Goal: Navigation & Orientation: Find specific page/section

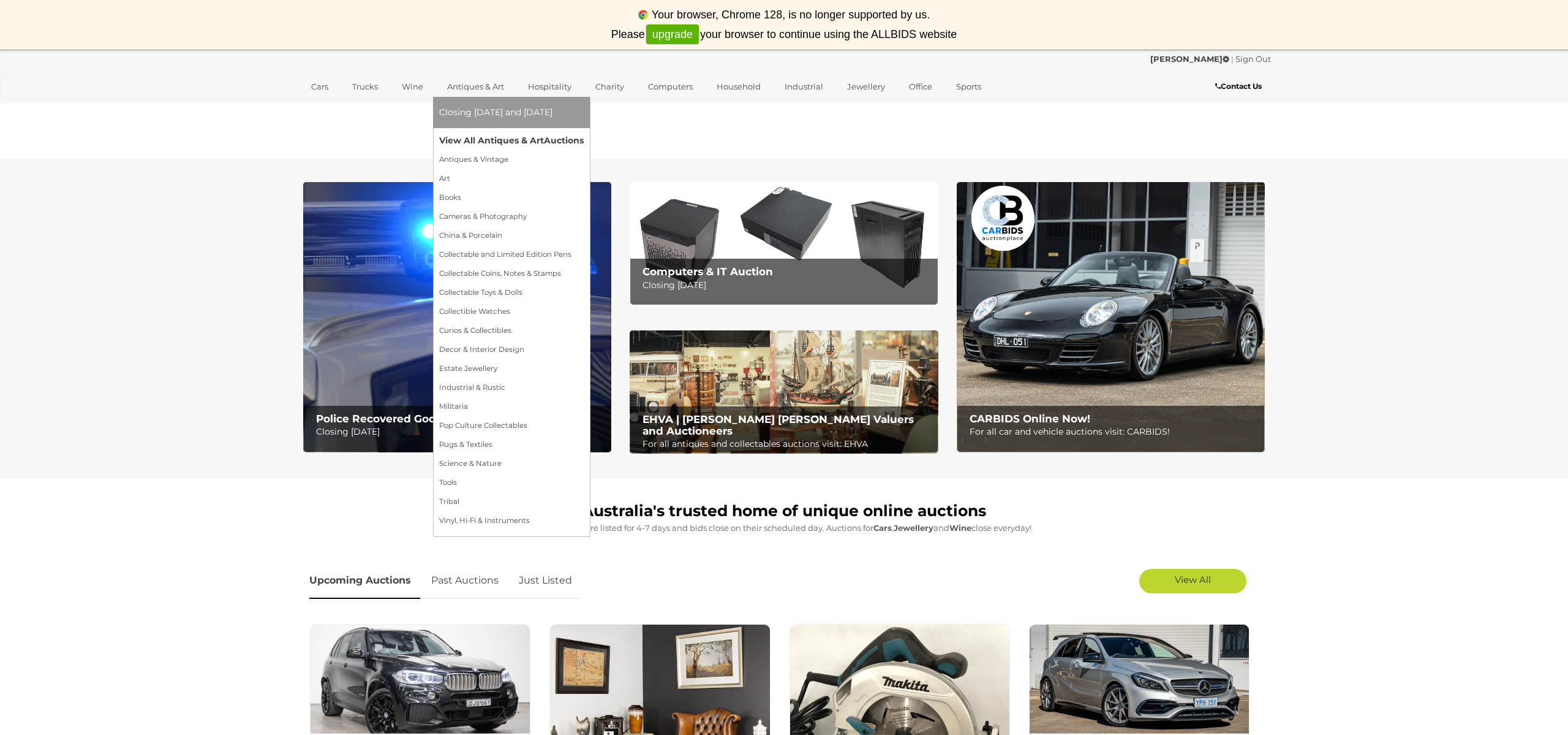
click at [494, 141] on link "View All Antiques & Art Auctions" at bounding box center [511, 140] width 145 height 19
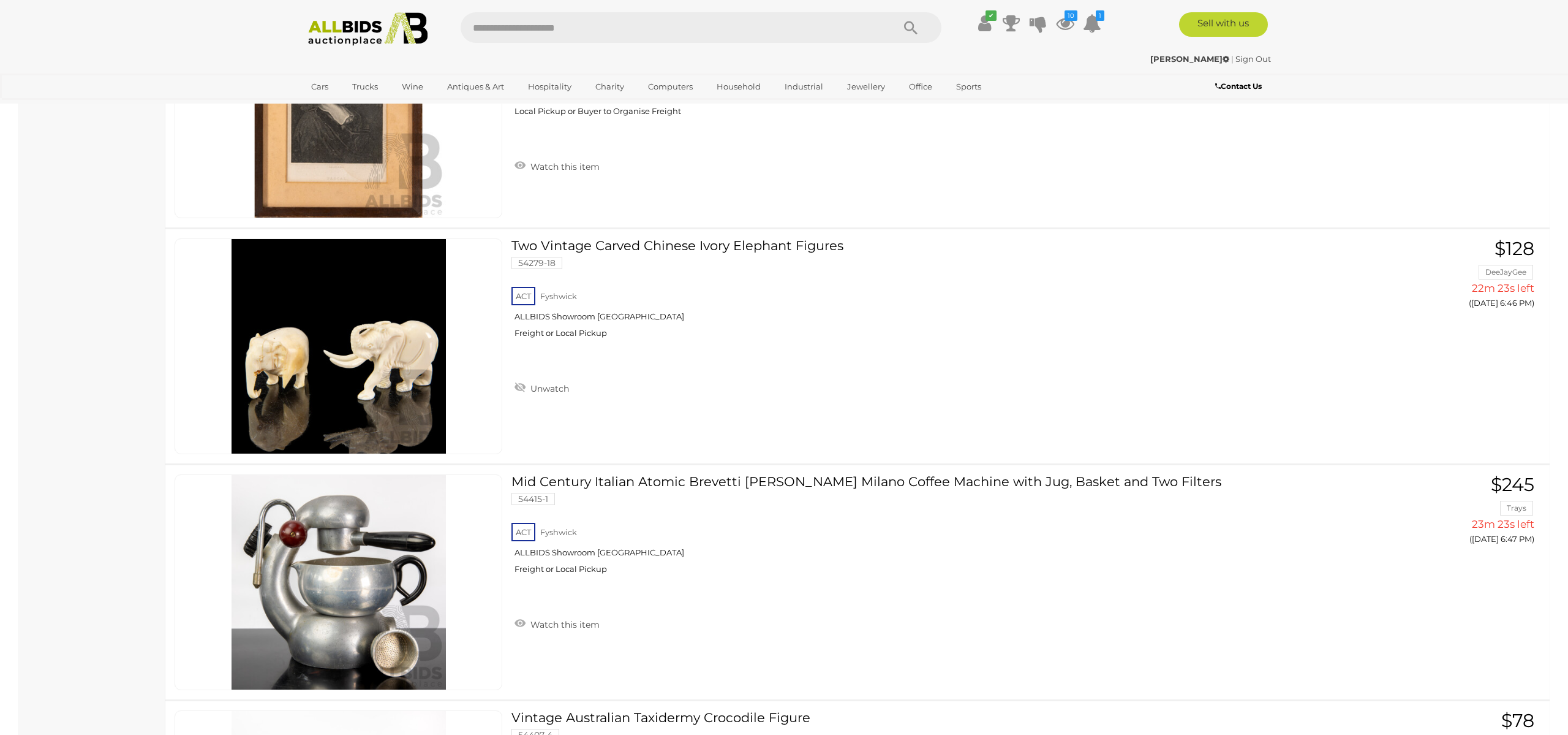
scroll to position [7644, 0]
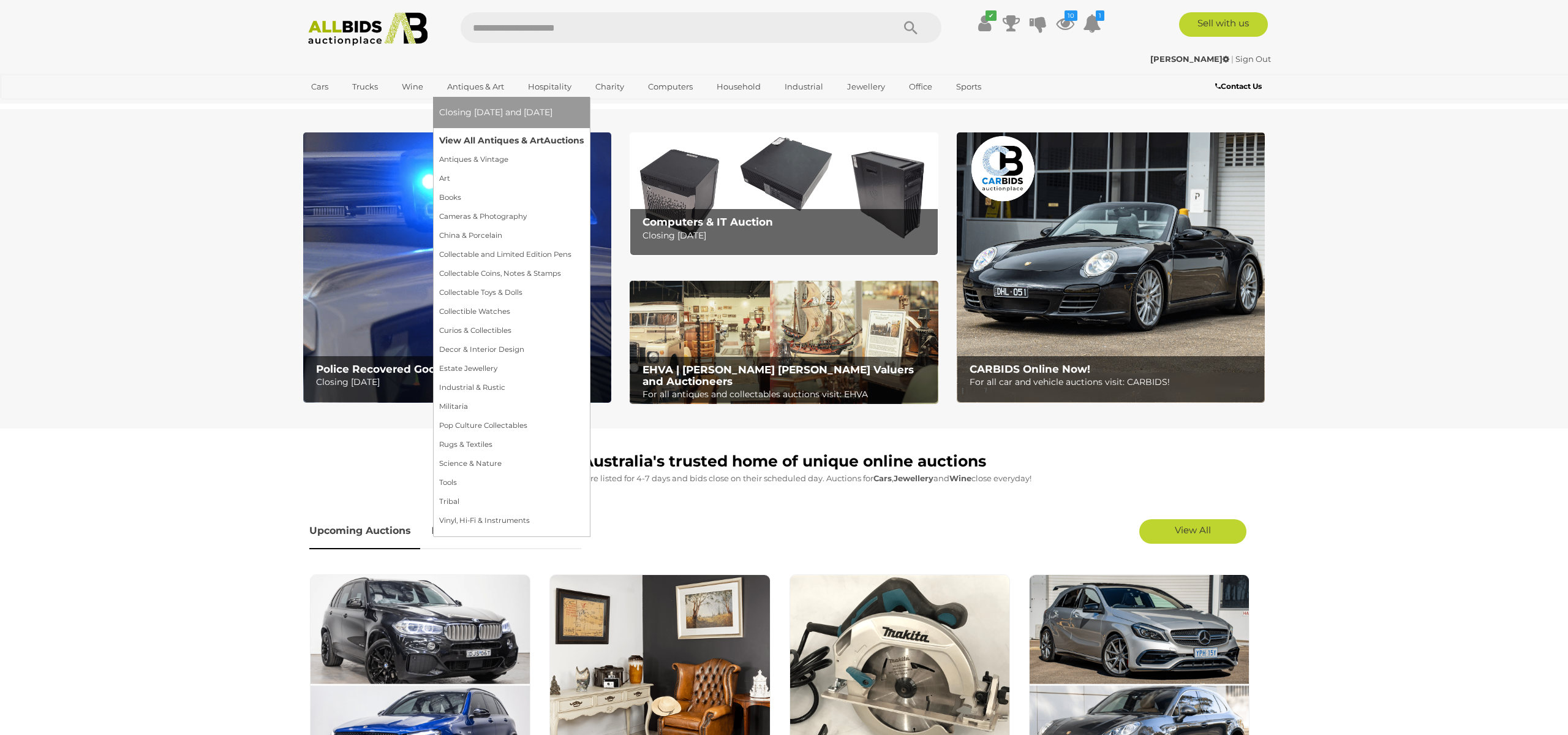
click at [505, 140] on link "View All Antiques & Art Auctions" at bounding box center [511, 140] width 145 height 19
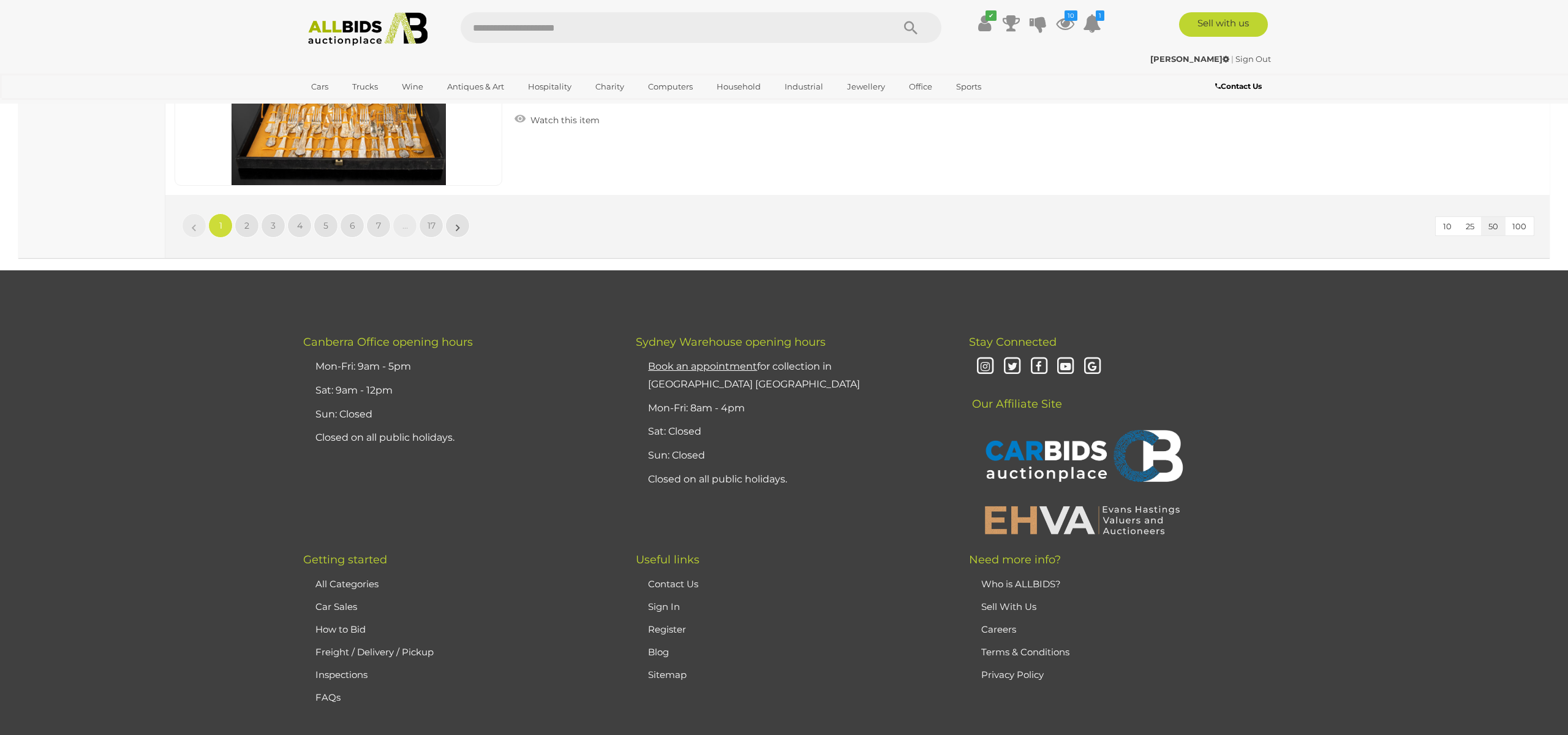
scroll to position [11922, 0]
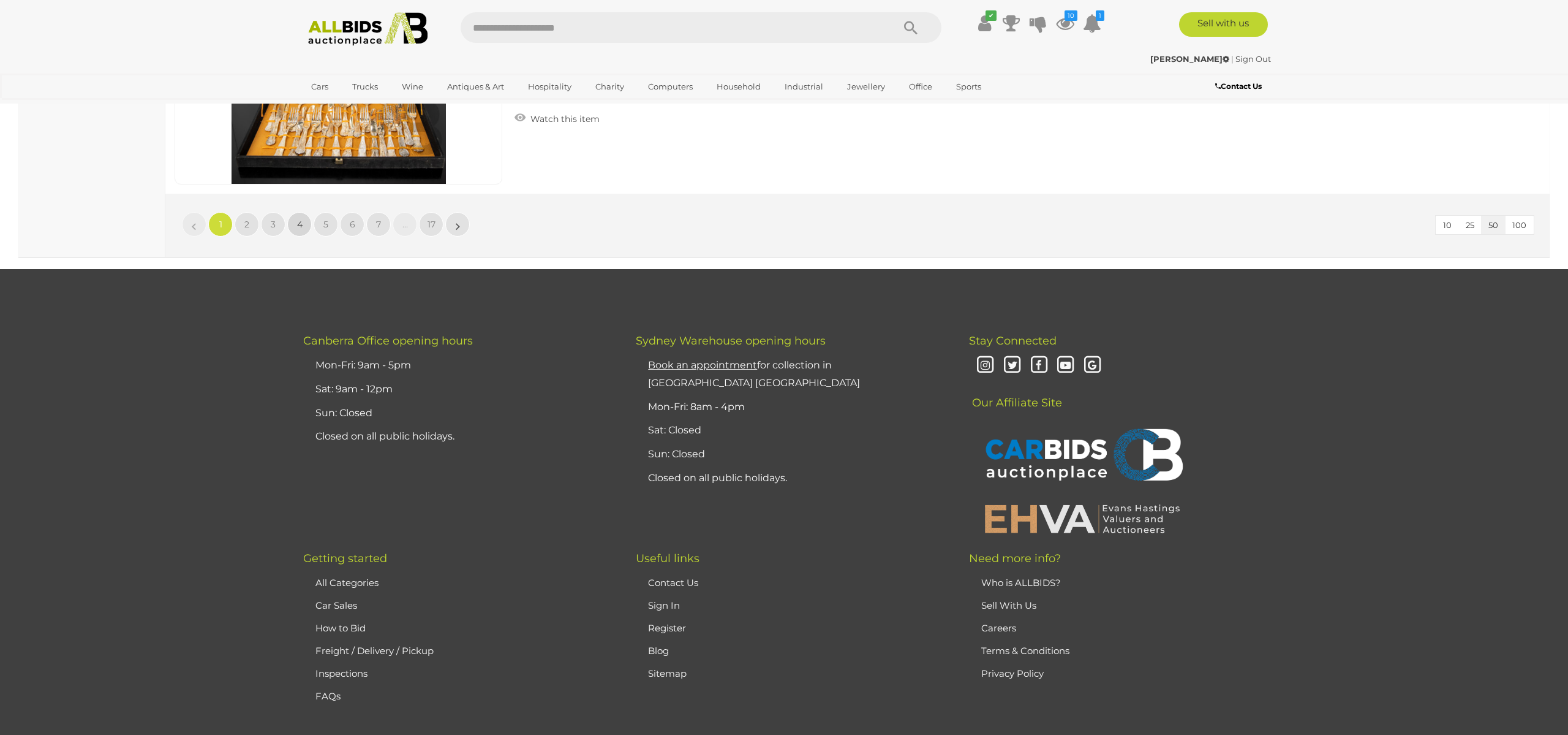
click at [299, 219] on span "4" at bounding box center [299, 225] width 6 height 11
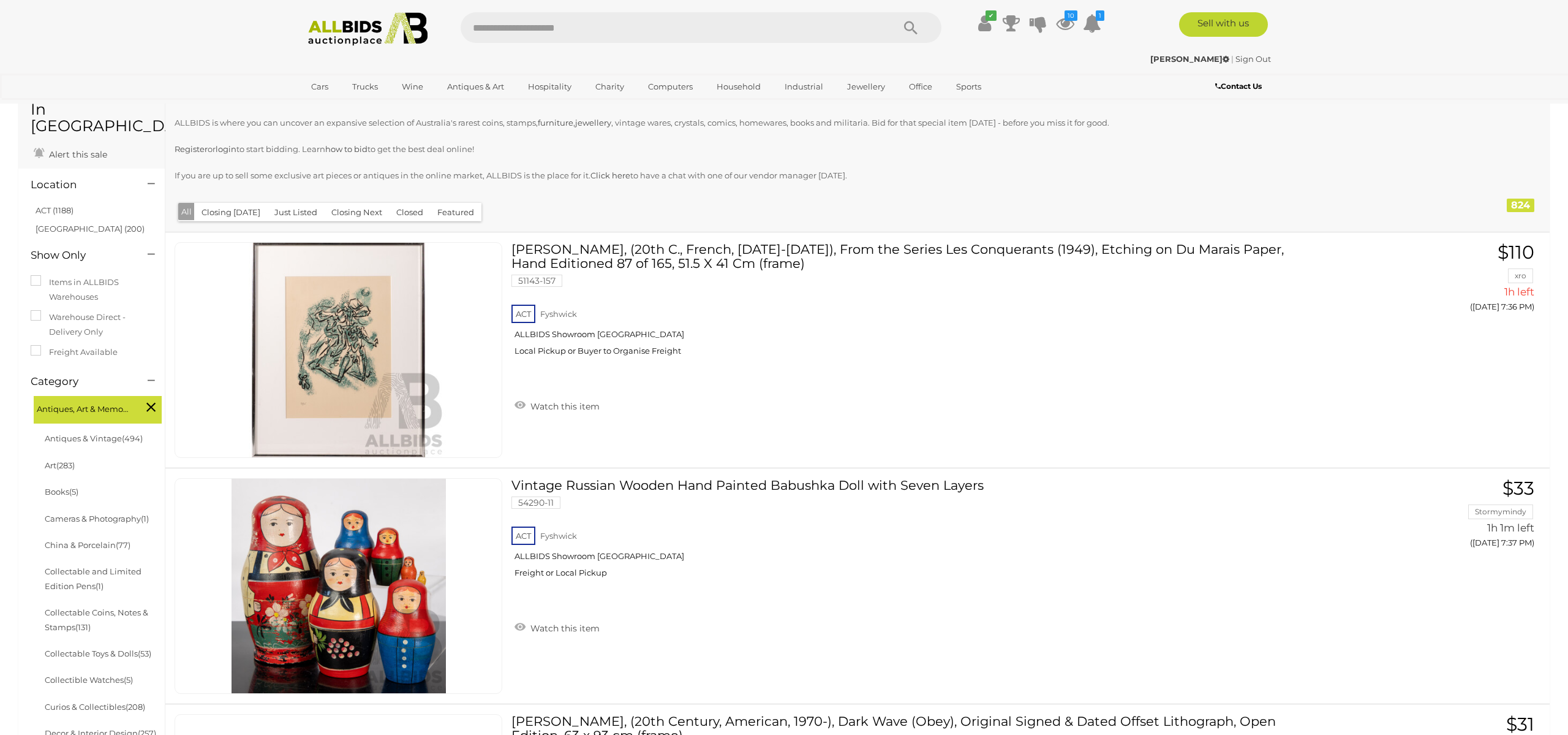
scroll to position [90, 0]
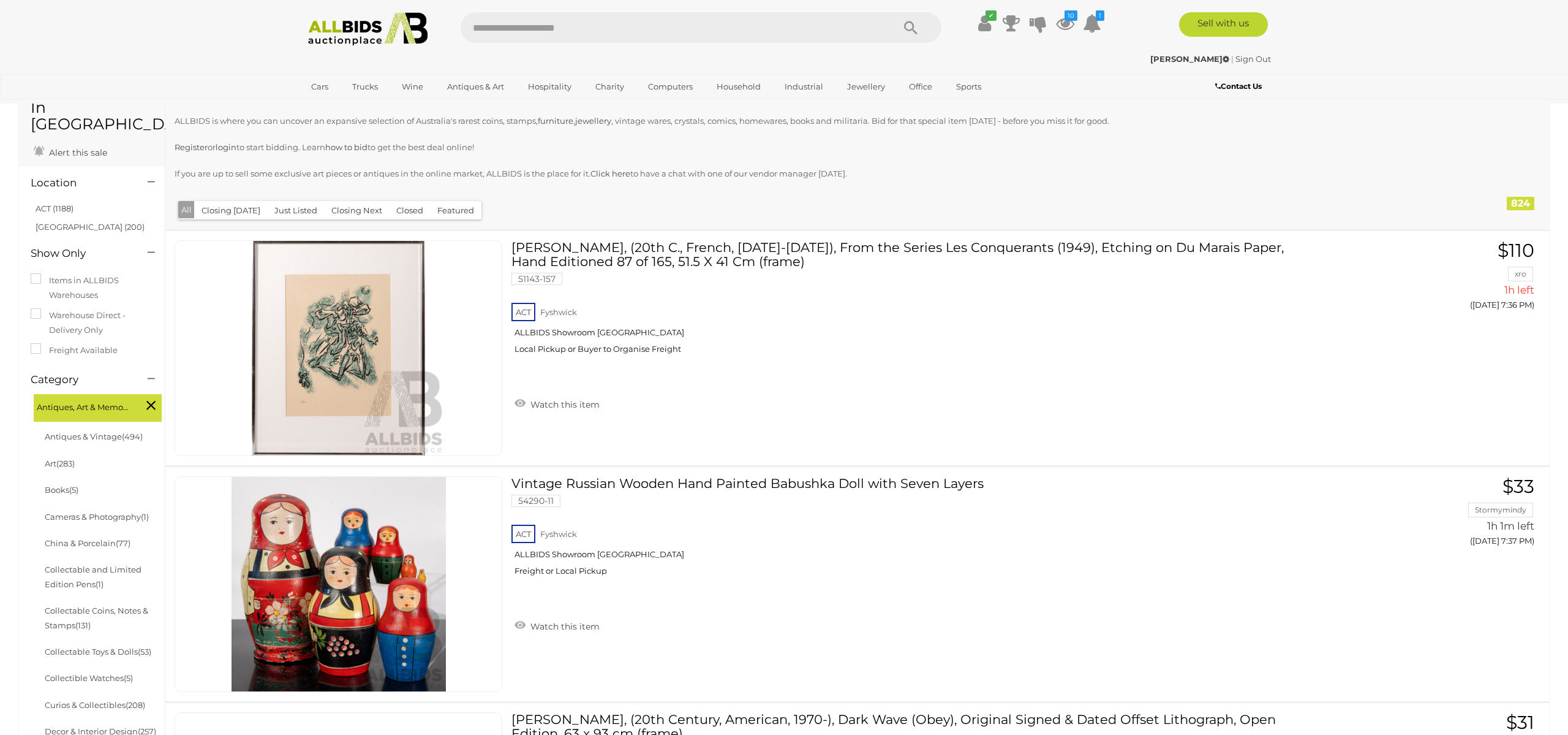
scroll to position [196, 0]
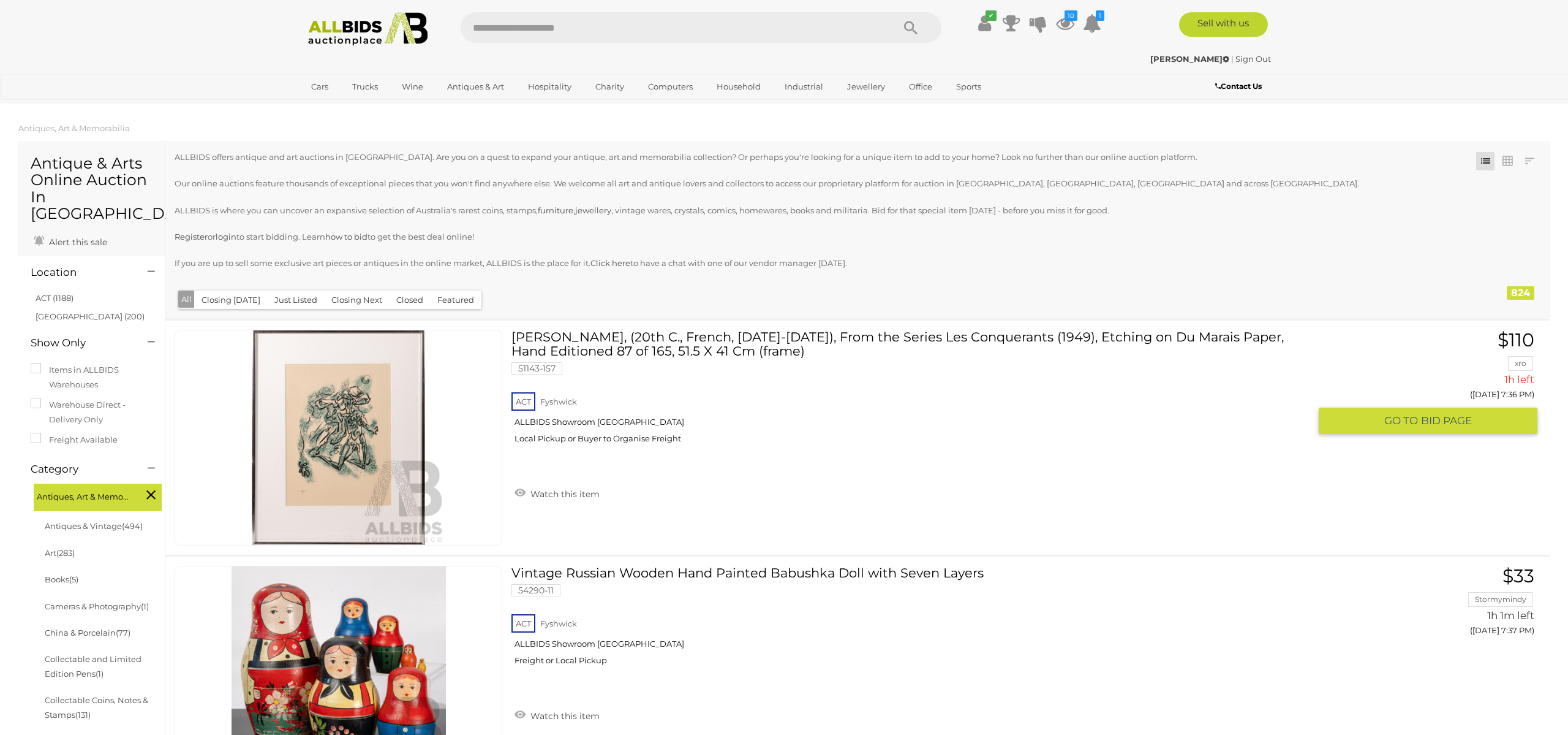
scroll to position [1, 0]
